Goal: Transaction & Acquisition: Obtain resource

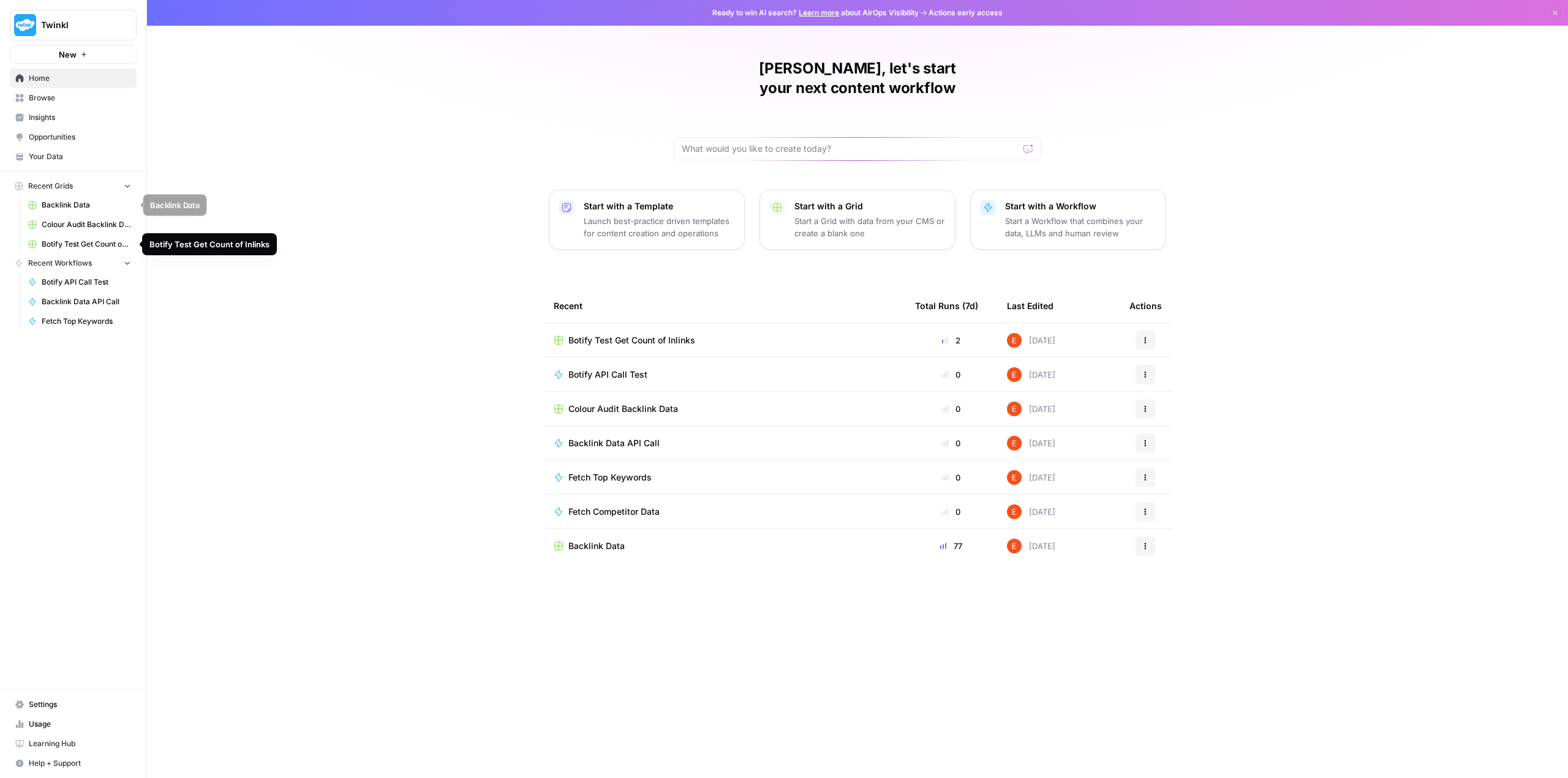
click at [75, 209] on span "Backlink Data" at bounding box center [87, 205] width 90 height 11
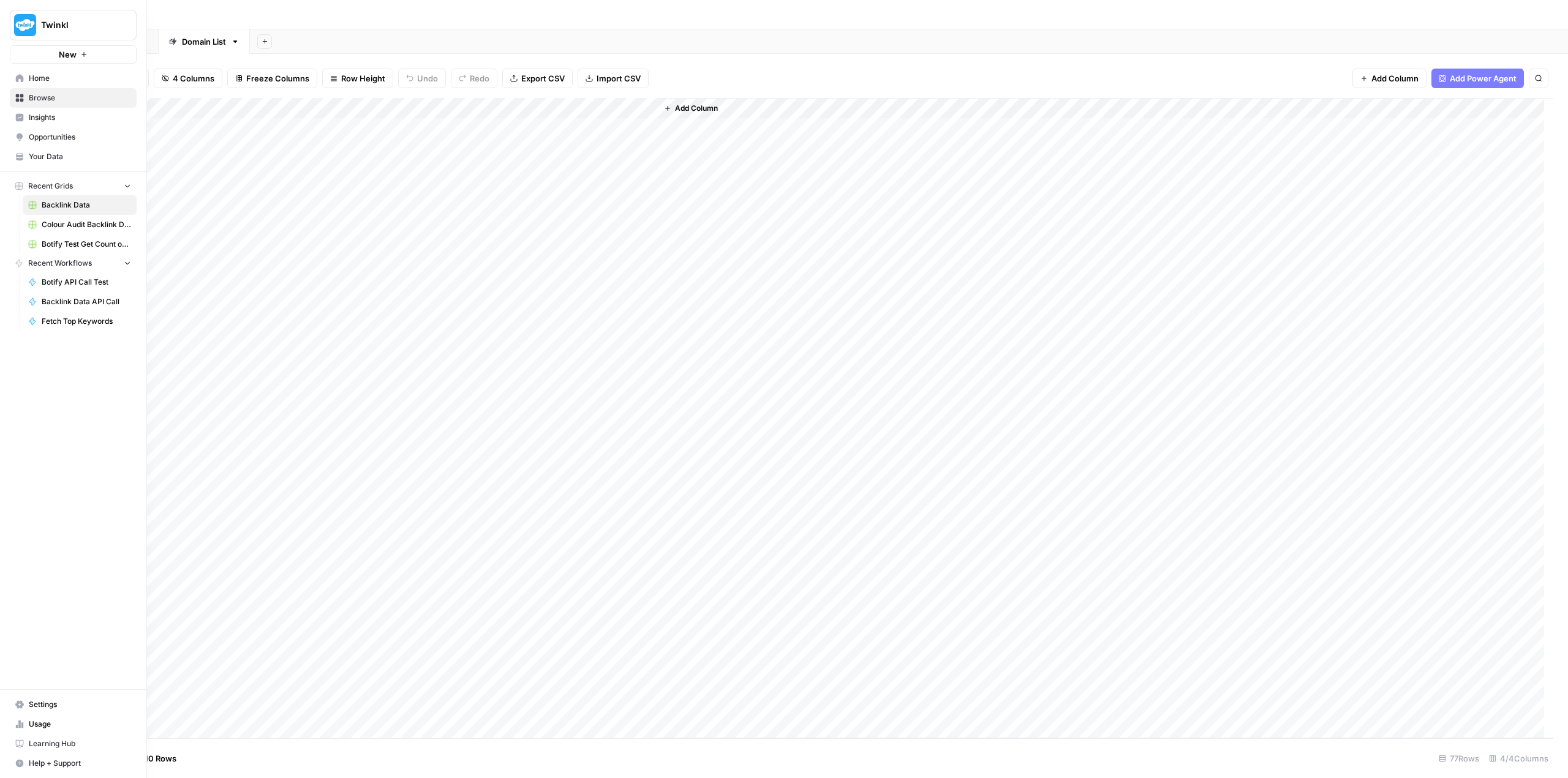
click at [54, 75] on span "Home" at bounding box center [80, 78] width 102 height 11
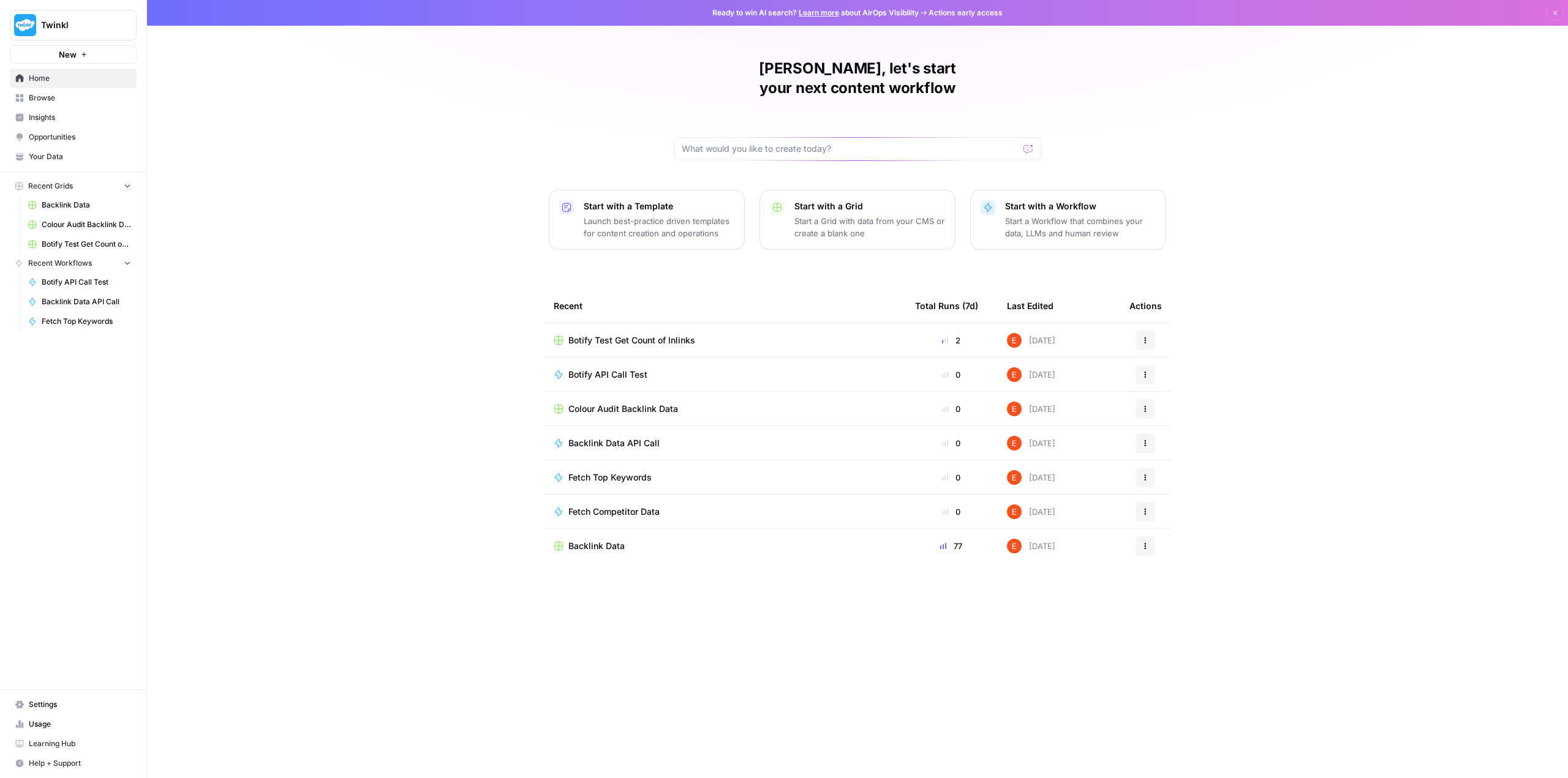
click at [76, 99] on span "Browse" at bounding box center [80, 98] width 102 height 11
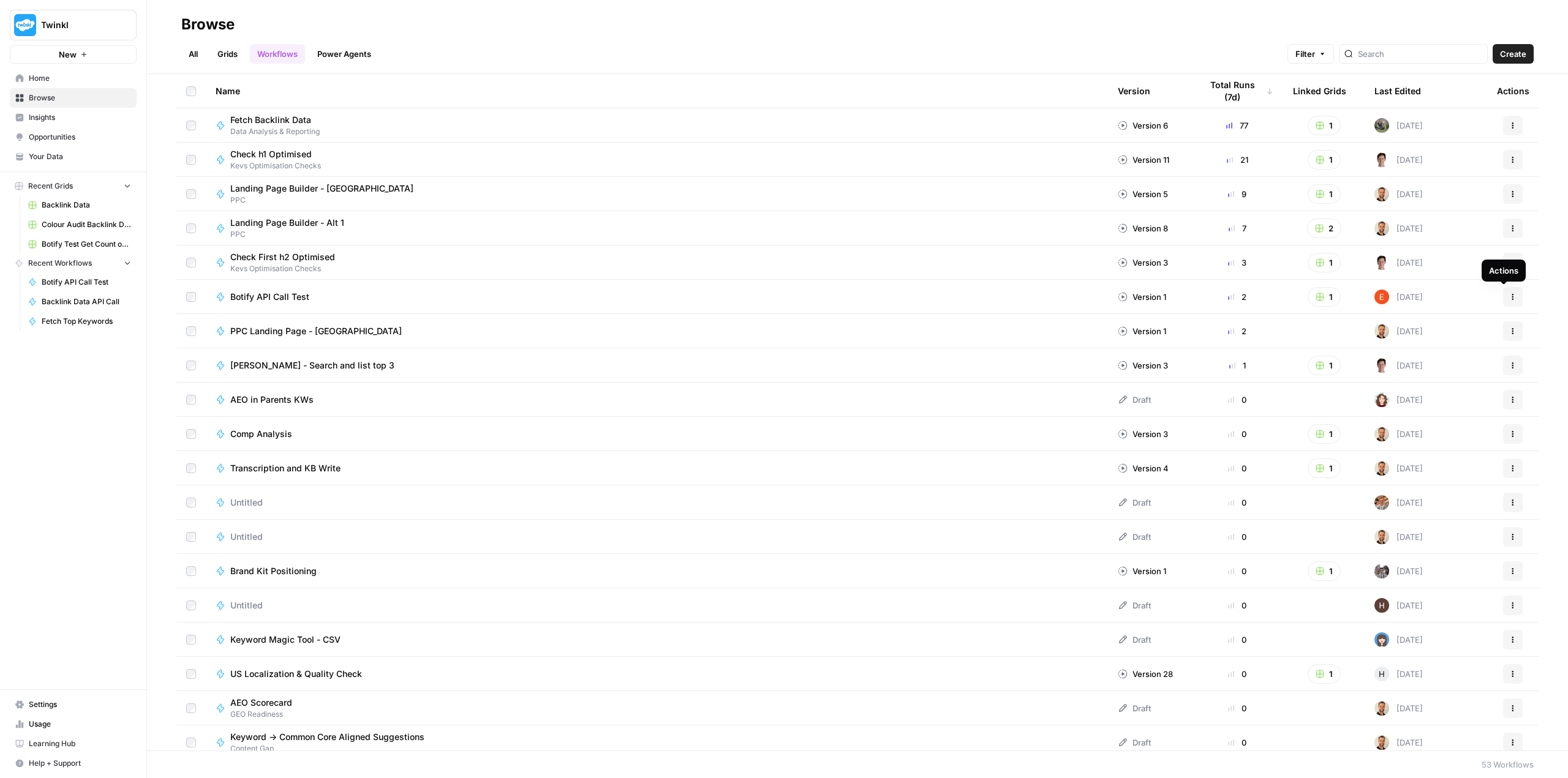
click at [1510, 297] on icon "button" at bounding box center [1513, 297] width 7 height 7
click at [1439, 463] on span "Move To" at bounding box center [1449, 466] width 98 height 12
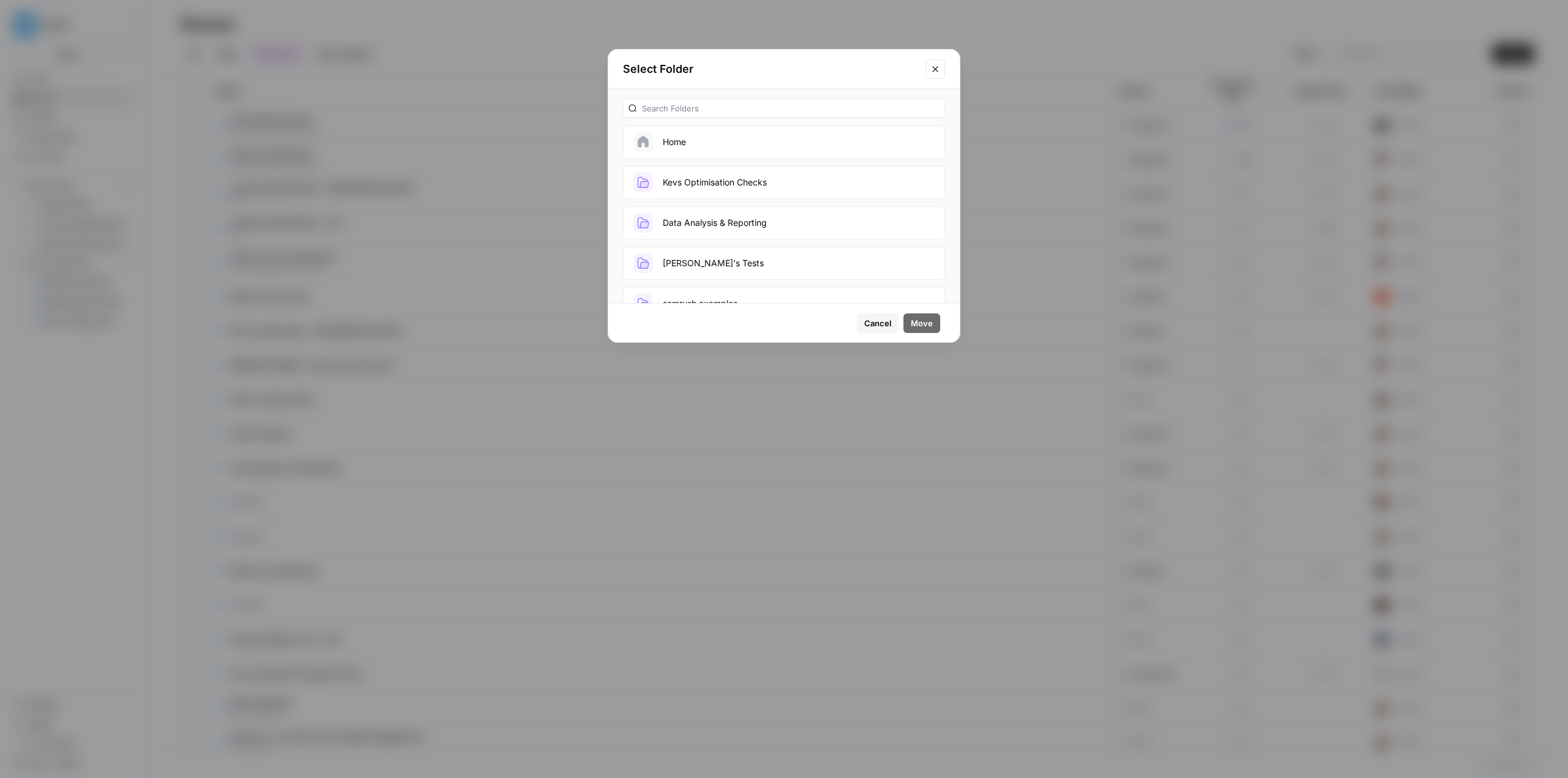
click at [783, 223] on button "Data Analysis & Reporting" at bounding box center [784, 223] width 322 height 33
click at [918, 330] on button "Move" at bounding box center [921, 323] width 37 height 19
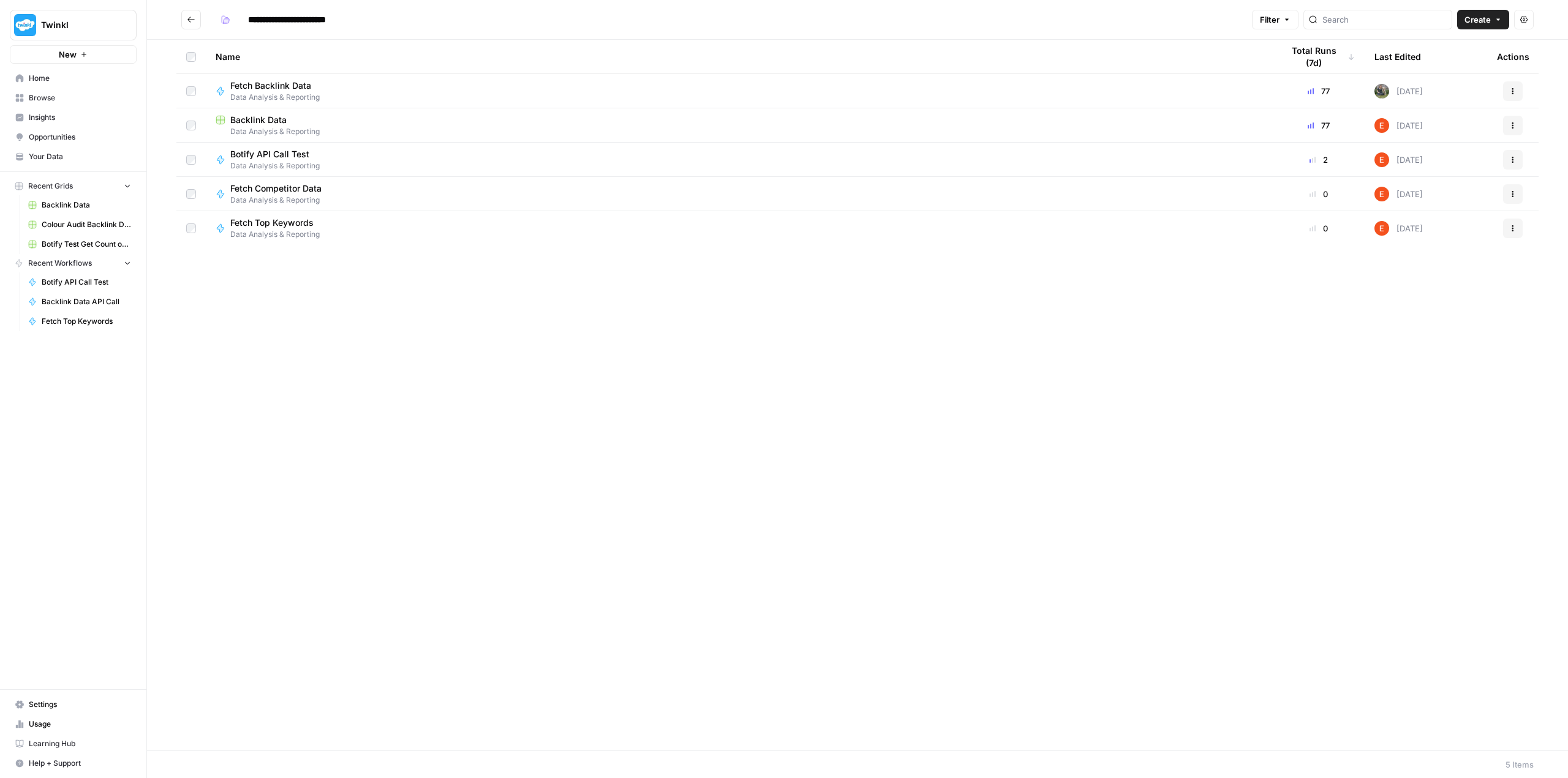
click at [1155, 93] on div "Fetch Backlink Data Data Analysis & Reporting" at bounding box center [739, 91] width 1048 height 23
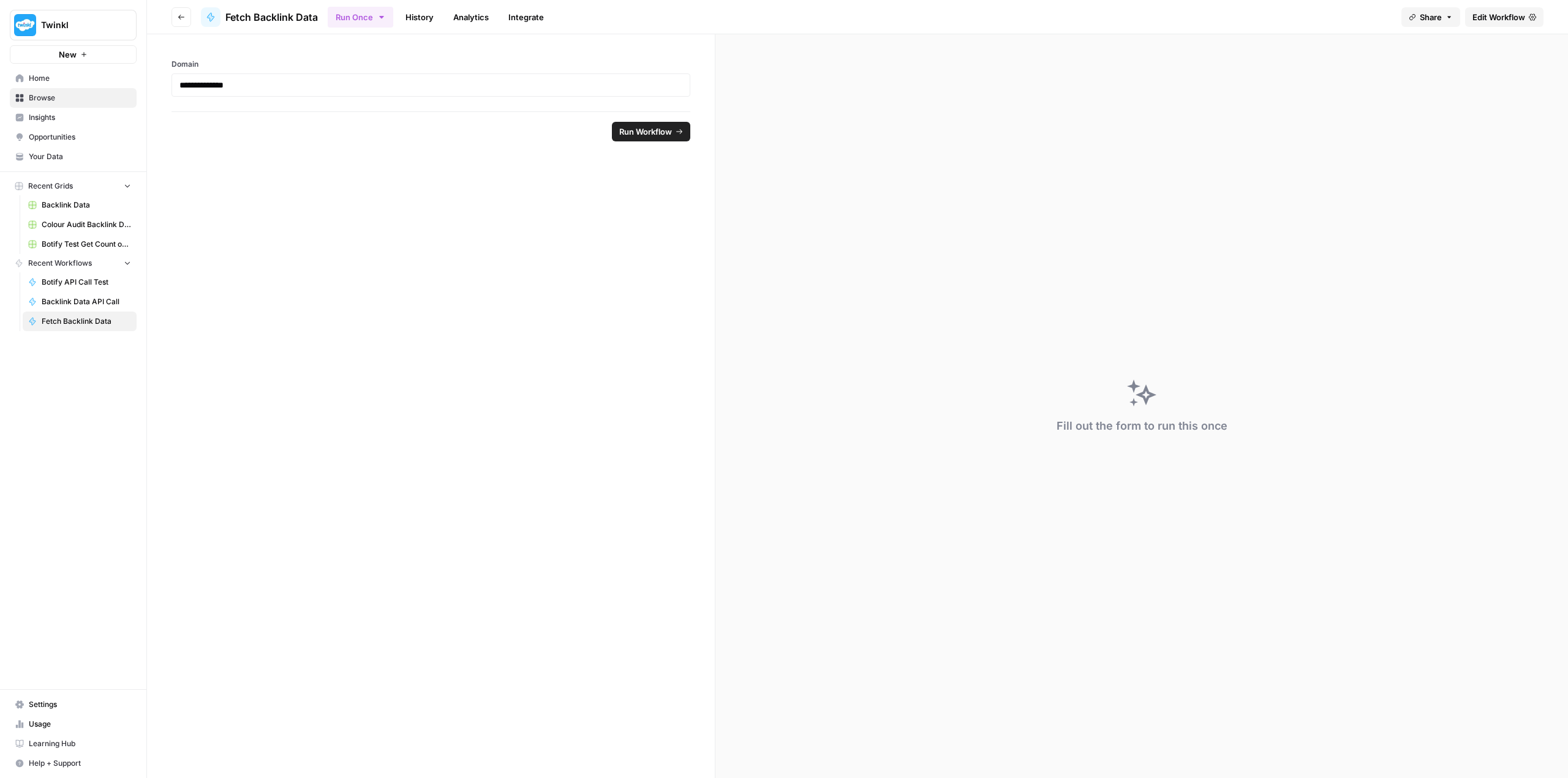
click at [413, 16] on link "History" at bounding box center [419, 17] width 43 height 19
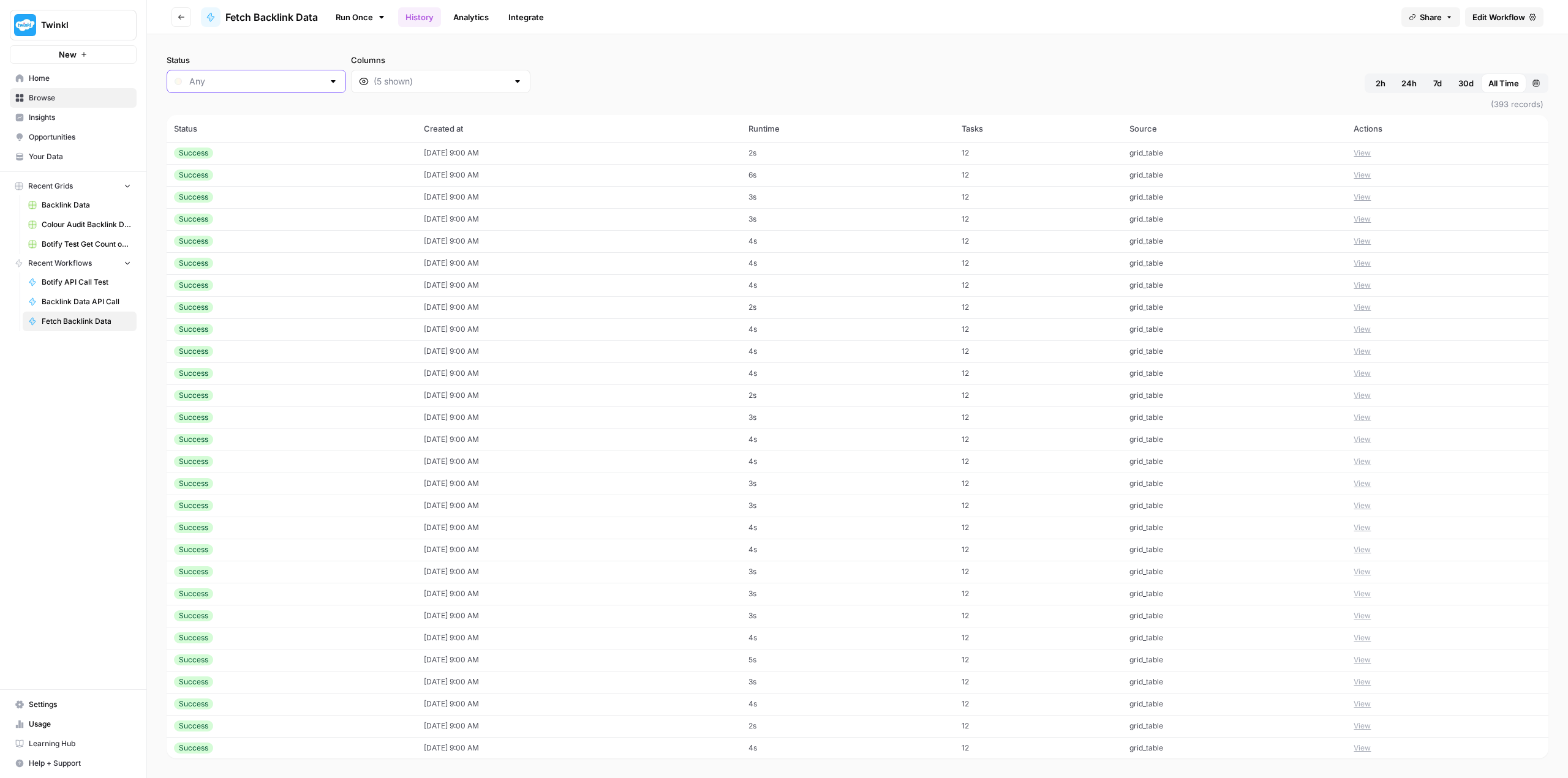
click at [286, 80] on input "Status" at bounding box center [256, 81] width 134 height 12
type input "Any"
click at [479, 21] on link "Analytics" at bounding box center [470, 17] width 50 height 19
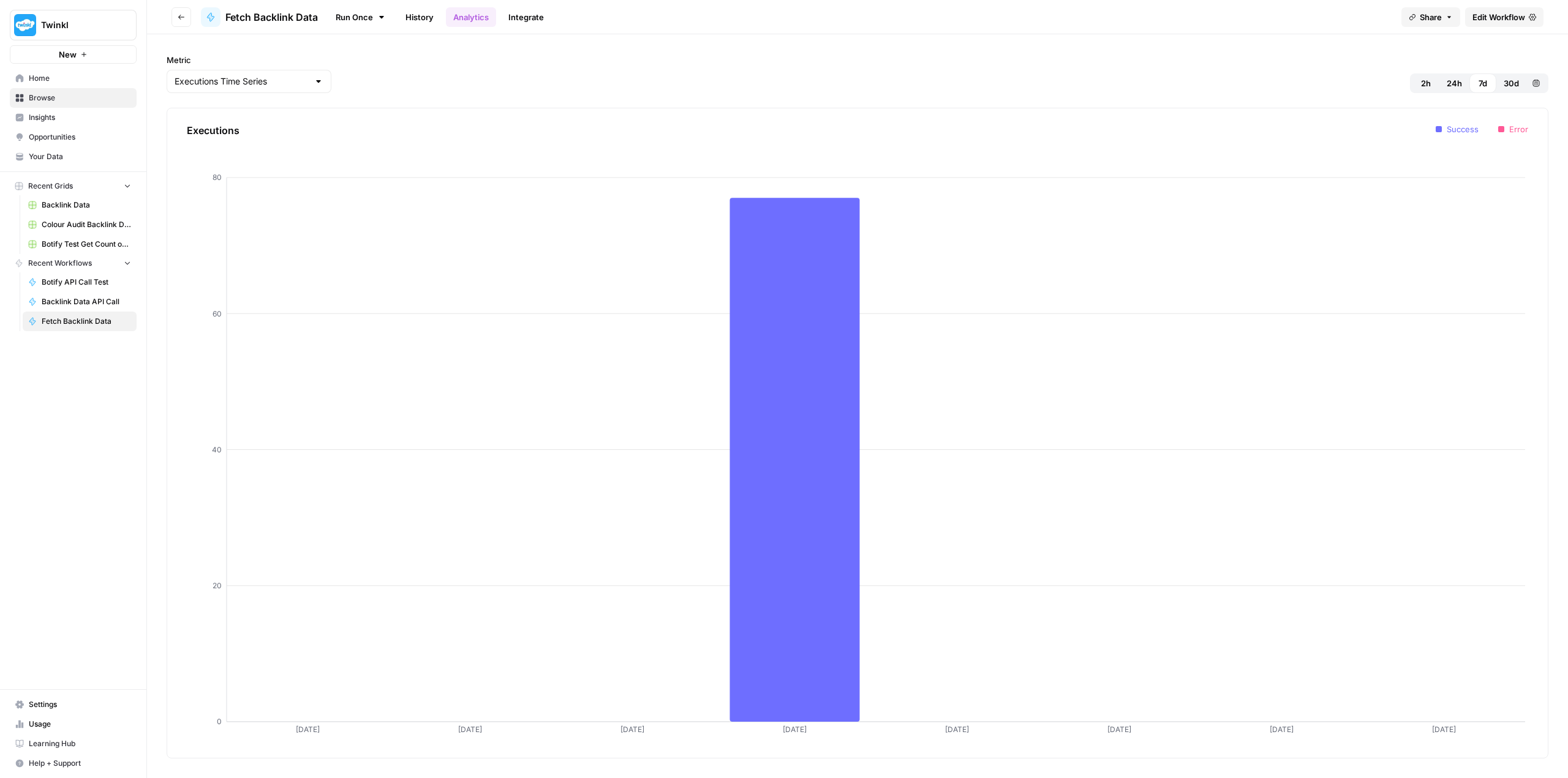
click at [378, 18] on icon at bounding box center [381, 16] width 10 height 10
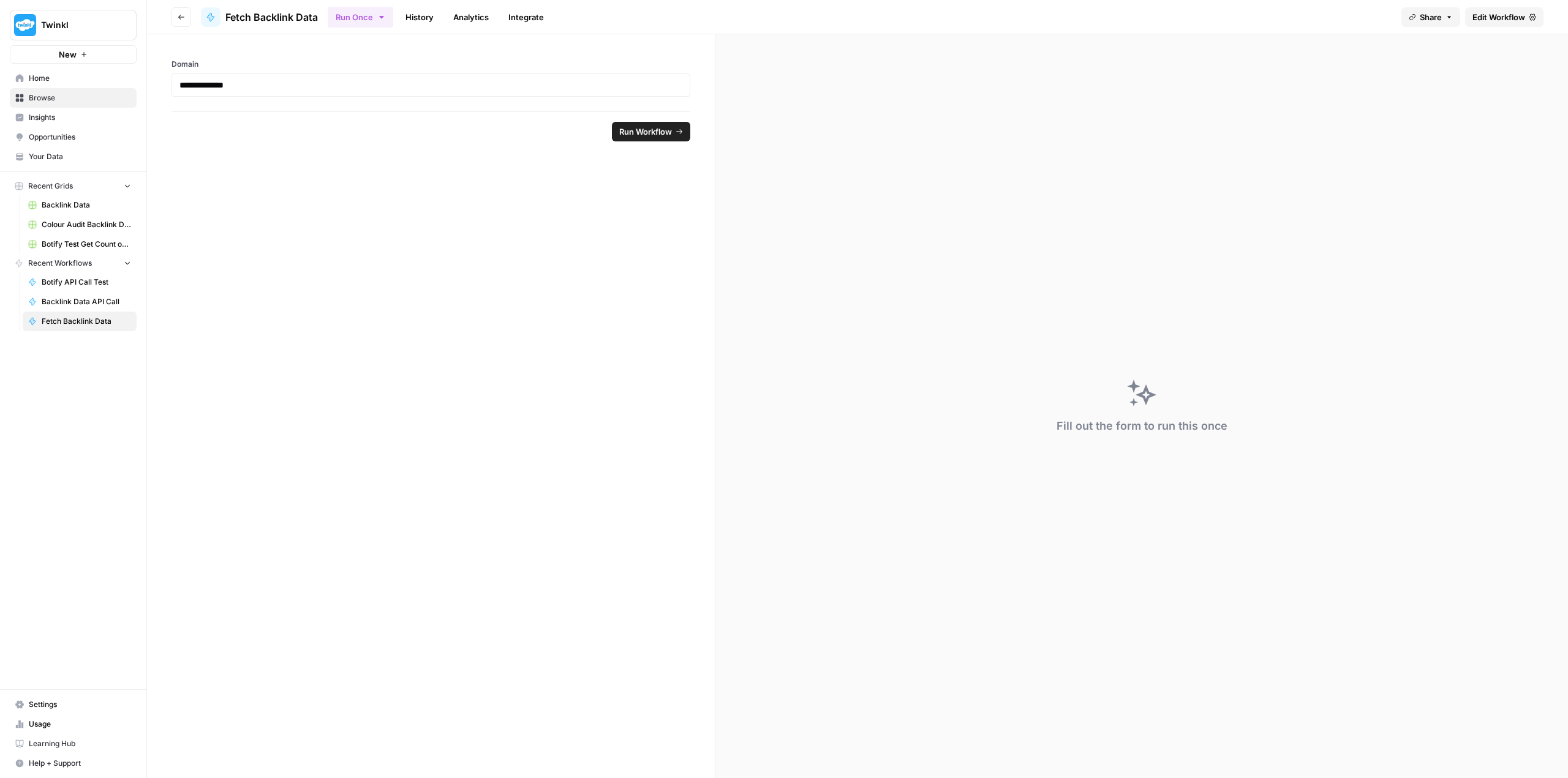
click at [182, 21] on button "Go back" at bounding box center [181, 17] width 19 height 19
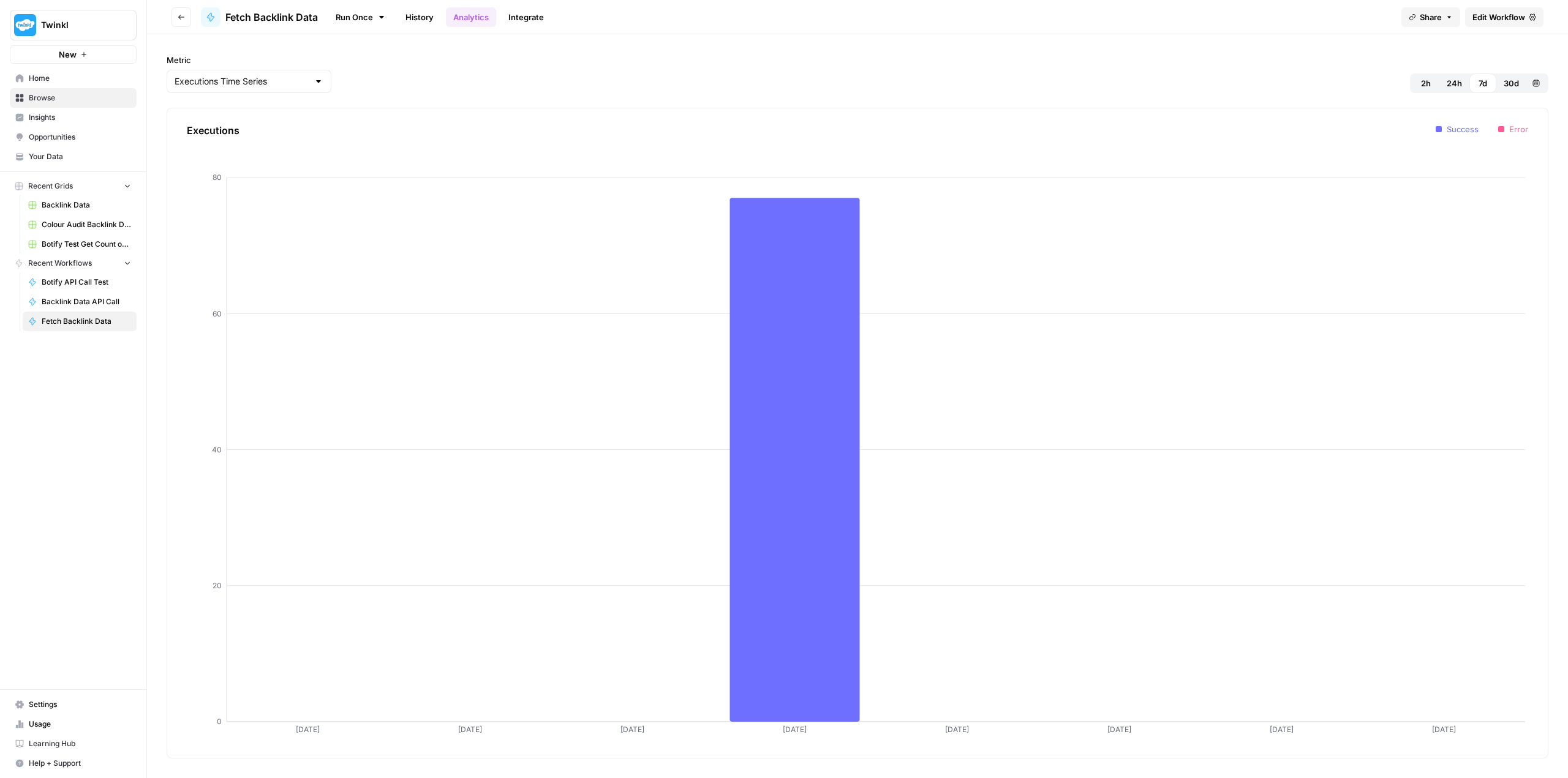
click at [182, 15] on icon "button" at bounding box center [182, 17] width 7 height 7
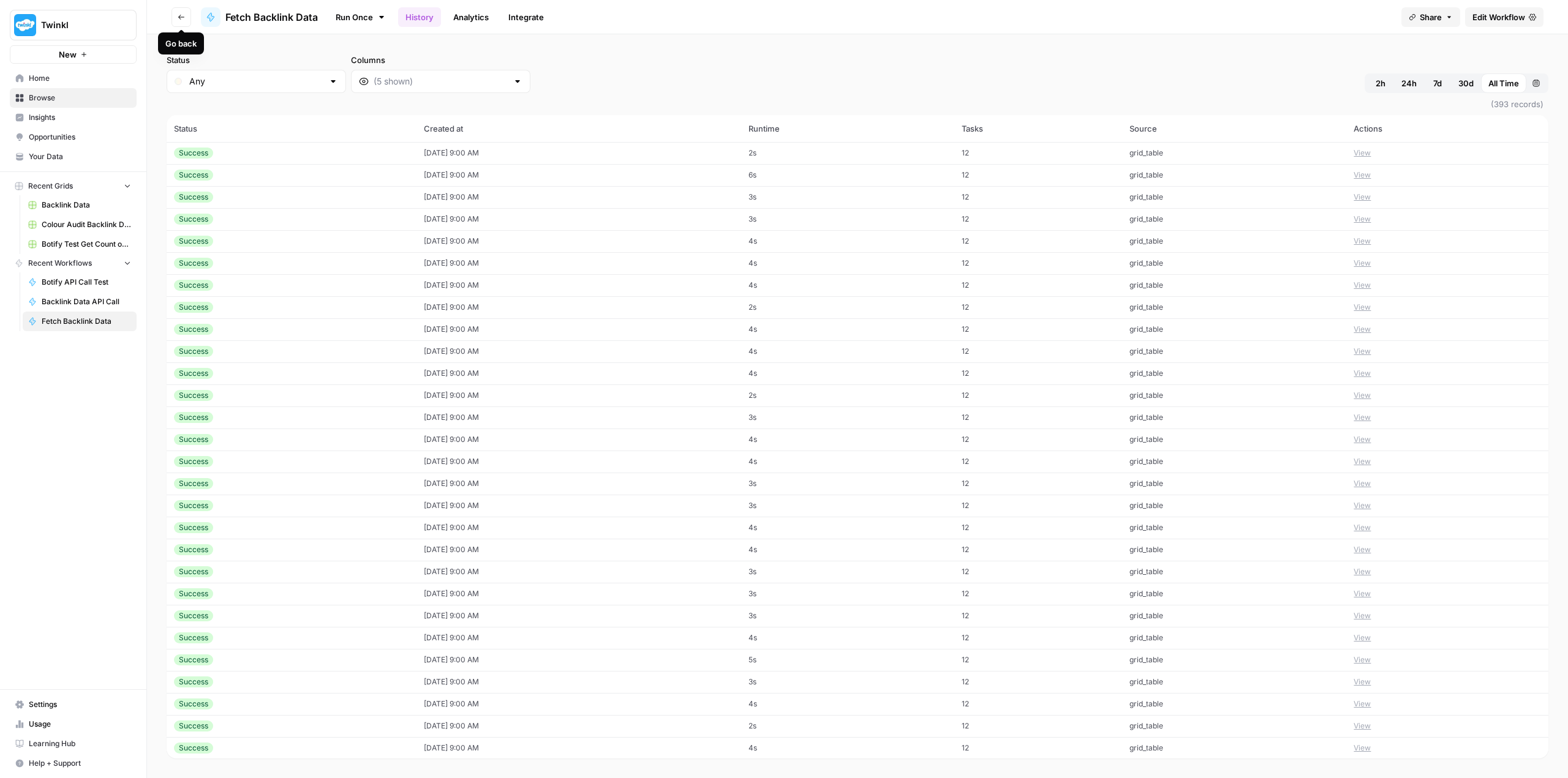
click at [182, 16] on icon "button" at bounding box center [182, 17] width 7 height 7
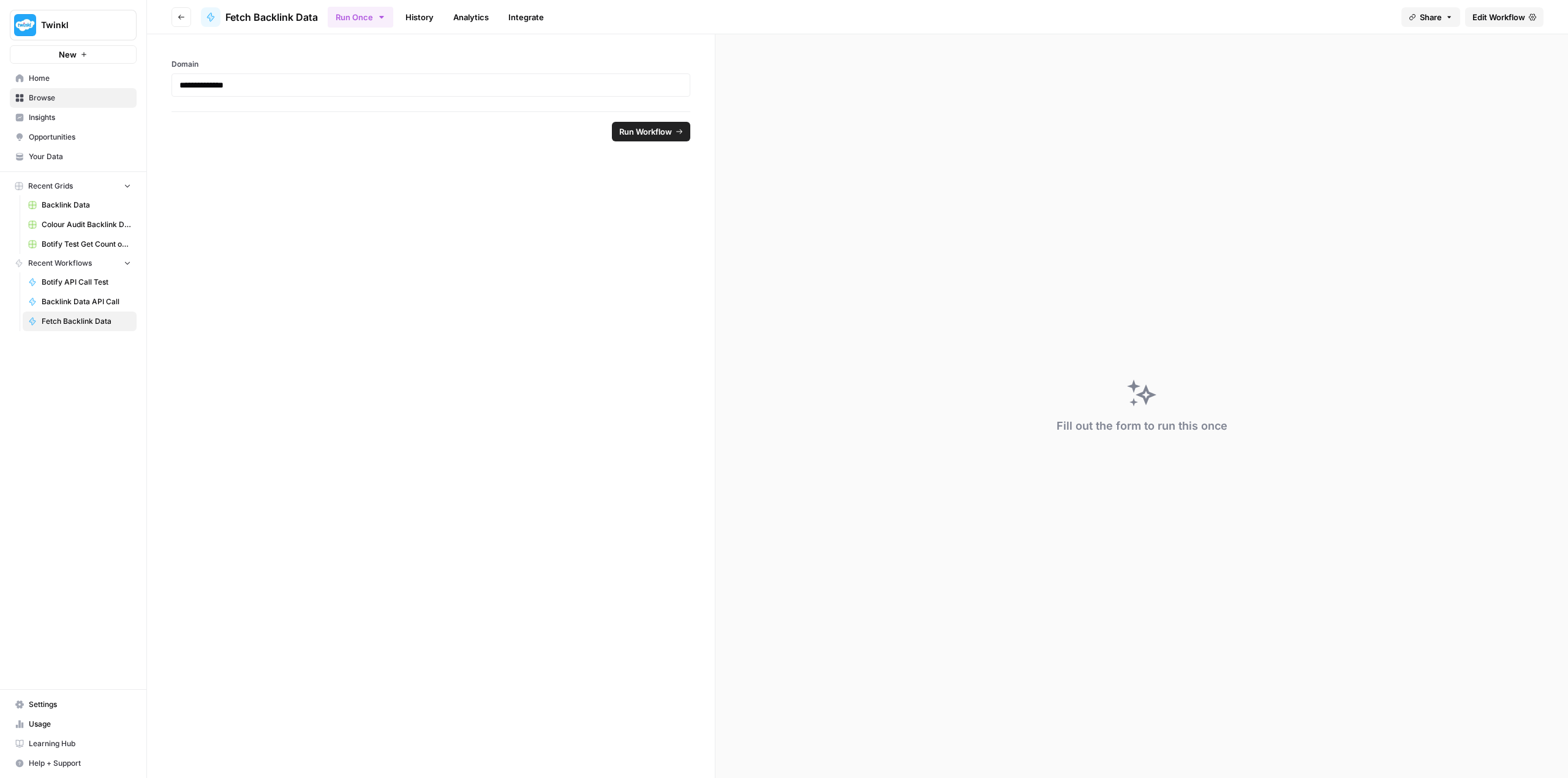
click at [182, 16] on icon "button" at bounding box center [182, 17] width 7 height 7
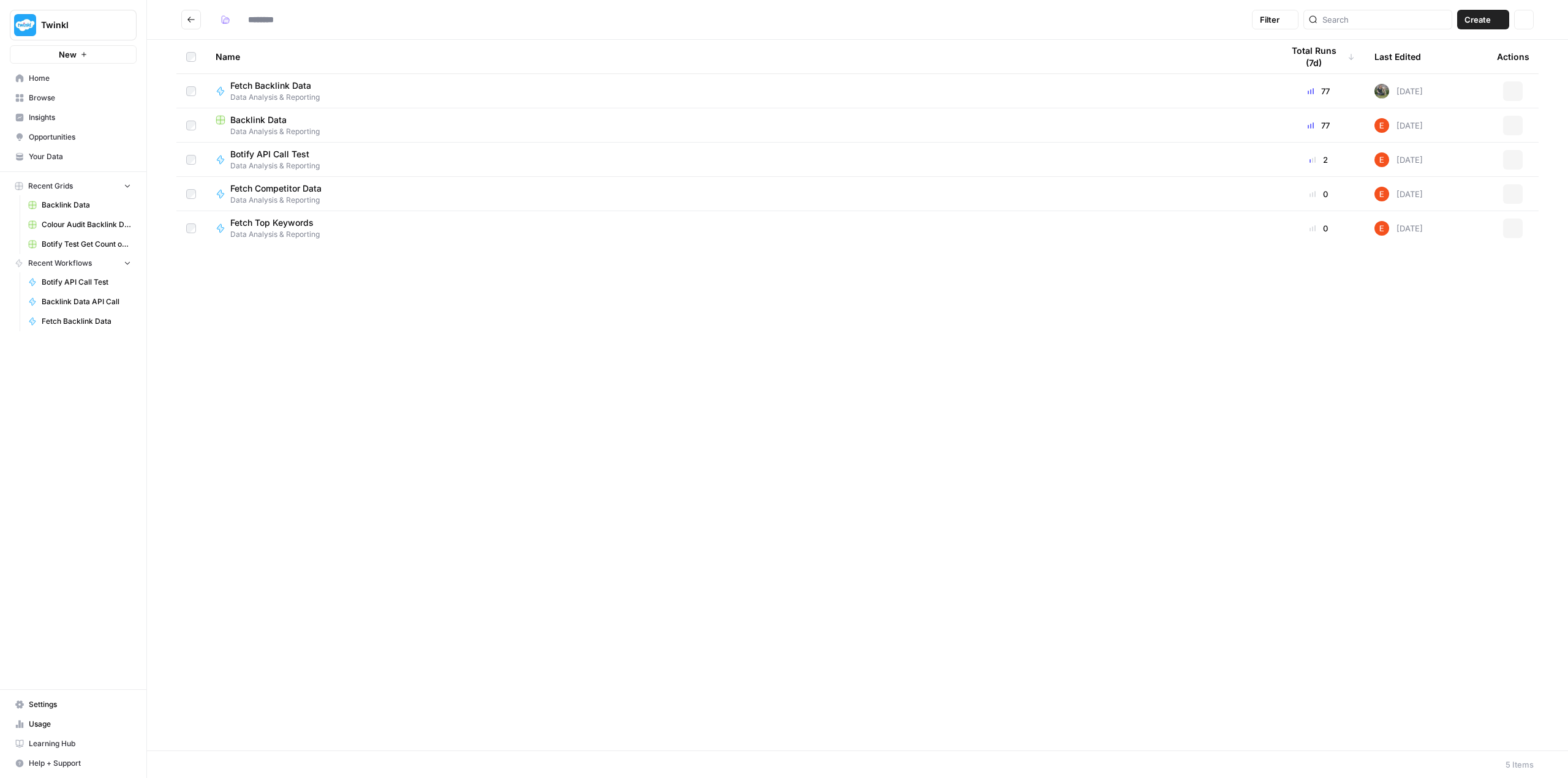
type input "**********"
click at [296, 119] on div "Backlink Data" at bounding box center [739, 120] width 1048 height 12
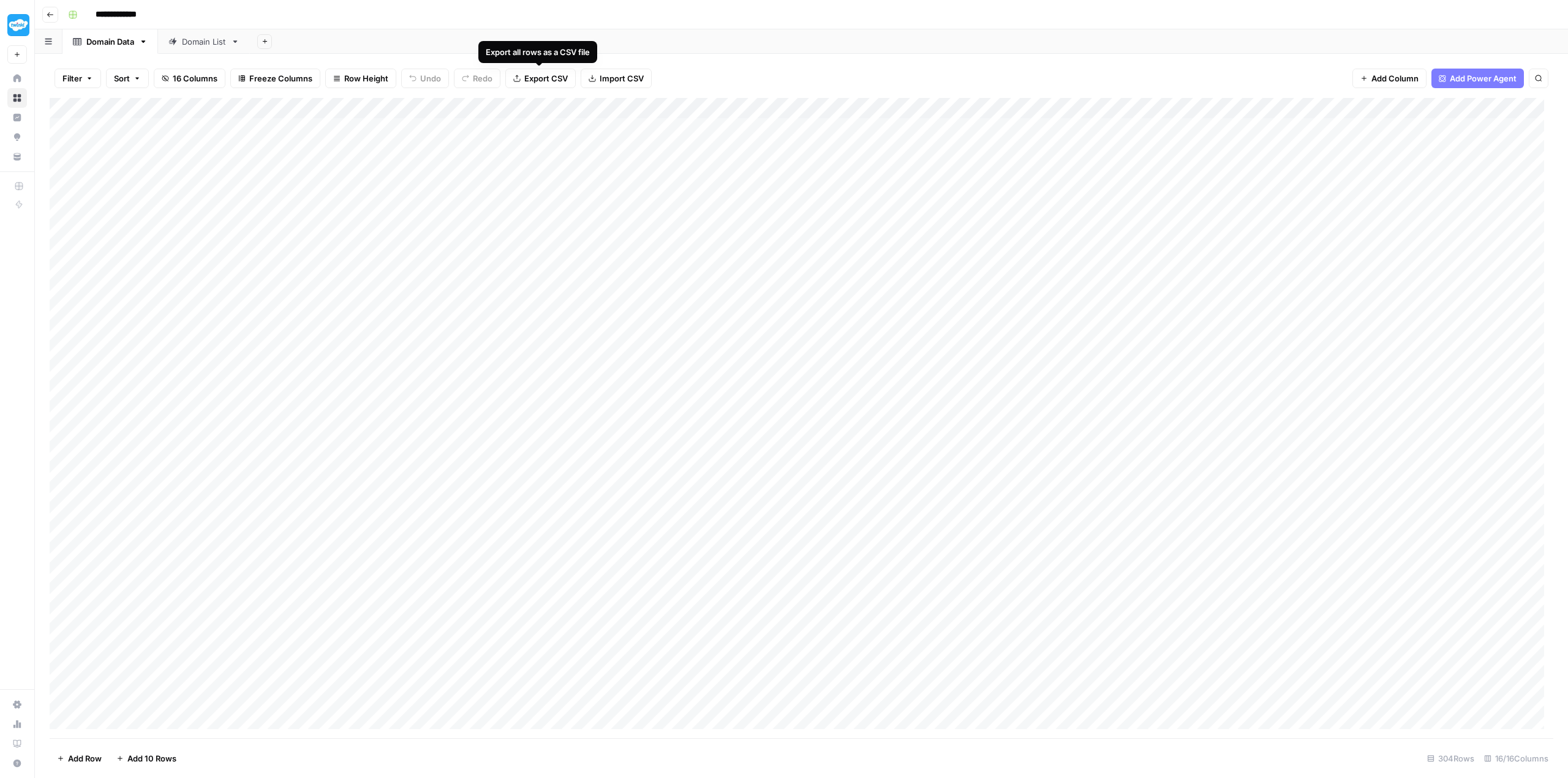
click at [543, 74] on span "Export CSV" at bounding box center [546, 78] width 43 height 12
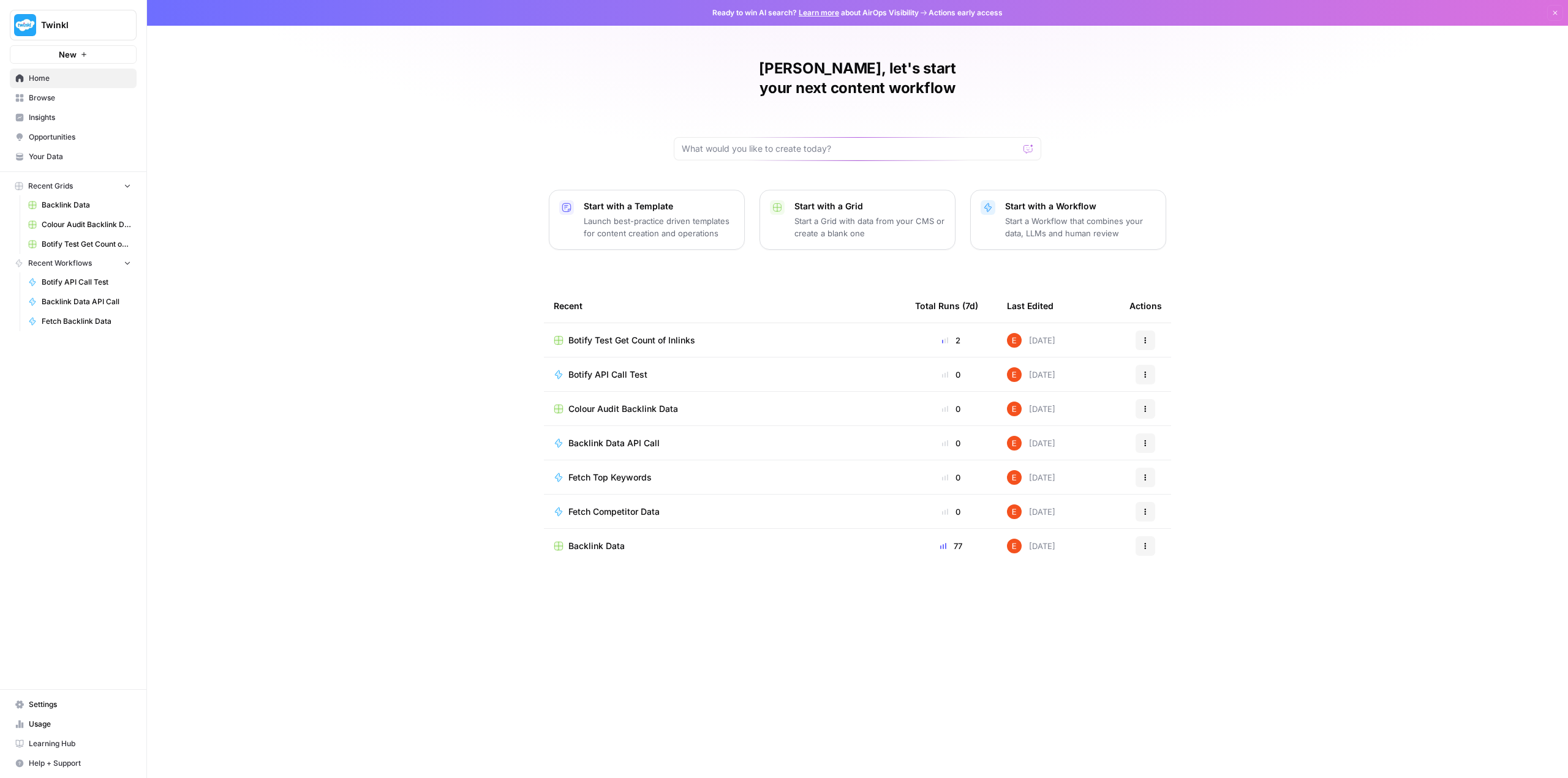
click at [650, 540] on div "Backlink Data" at bounding box center [725, 546] width 342 height 12
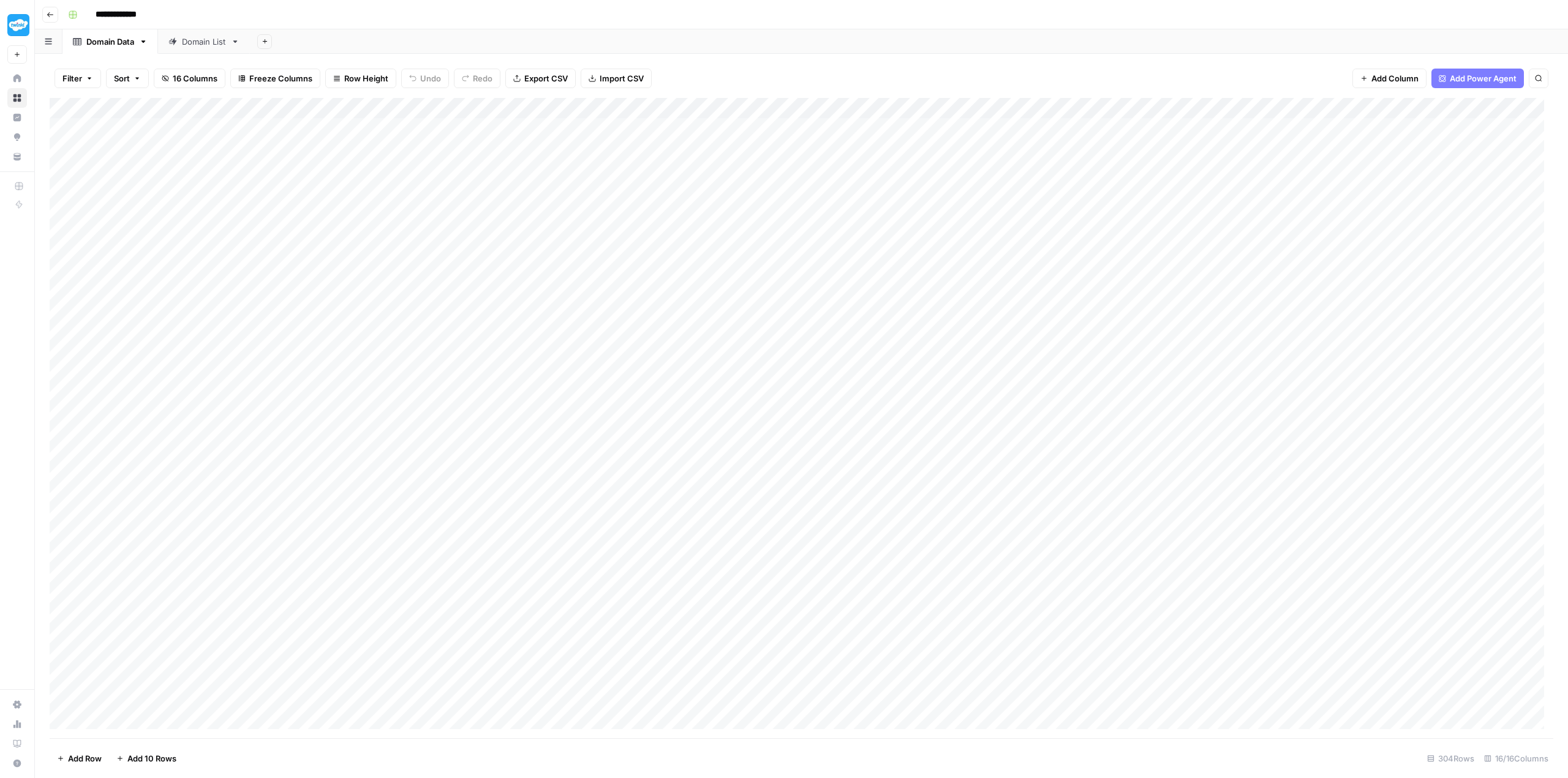
click at [542, 72] on span "Export CSV" at bounding box center [546, 78] width 43 height 12
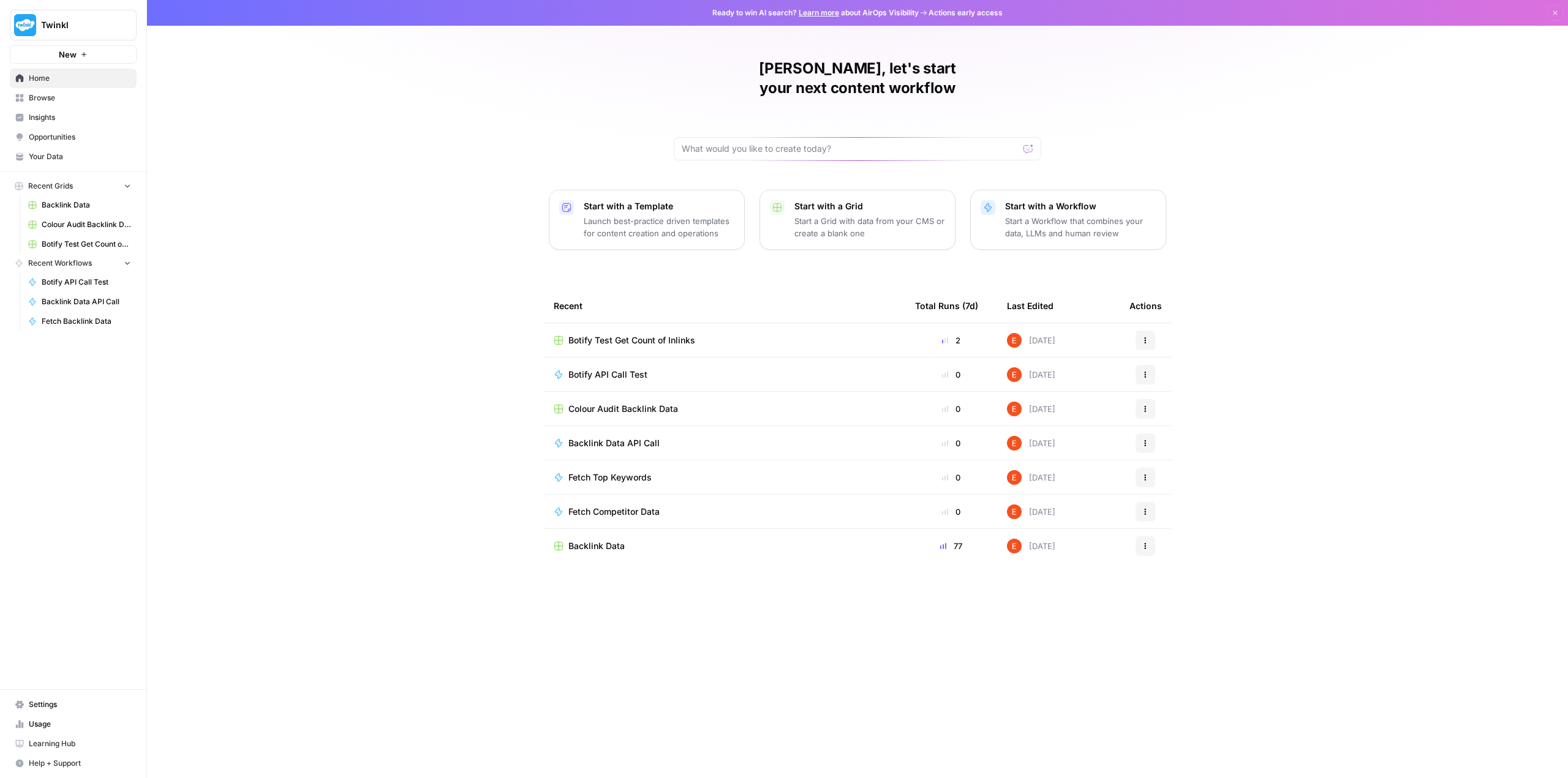
click at [57, 52] on button "New" at bounding box center [73, 55] width 127 height 19
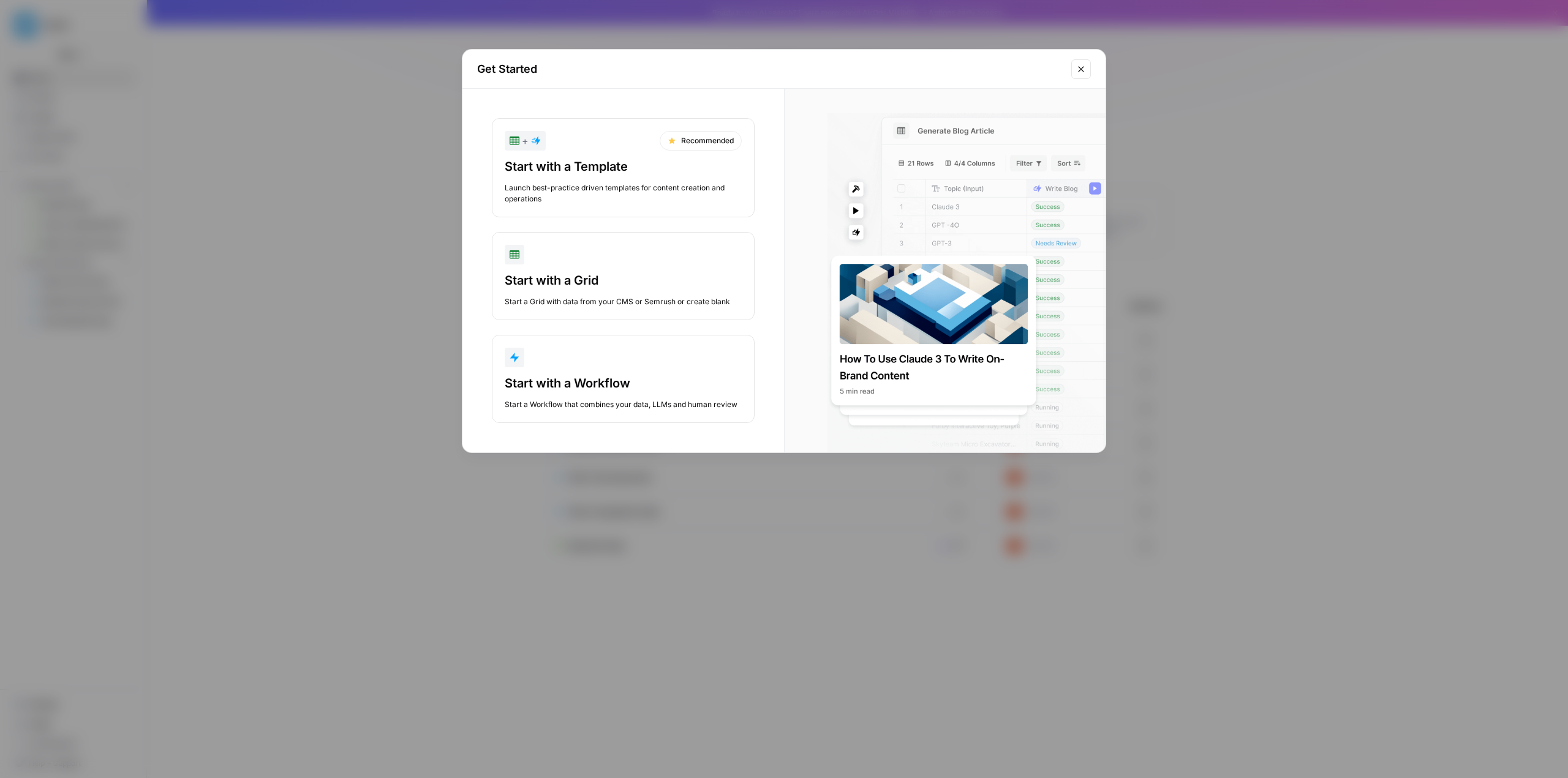
click at [1078, 72] on icon "Close modal" at bounding box center [1080, 69] width 10 height 10
